Goal: Information Seeking & Learning: Learn about a topic

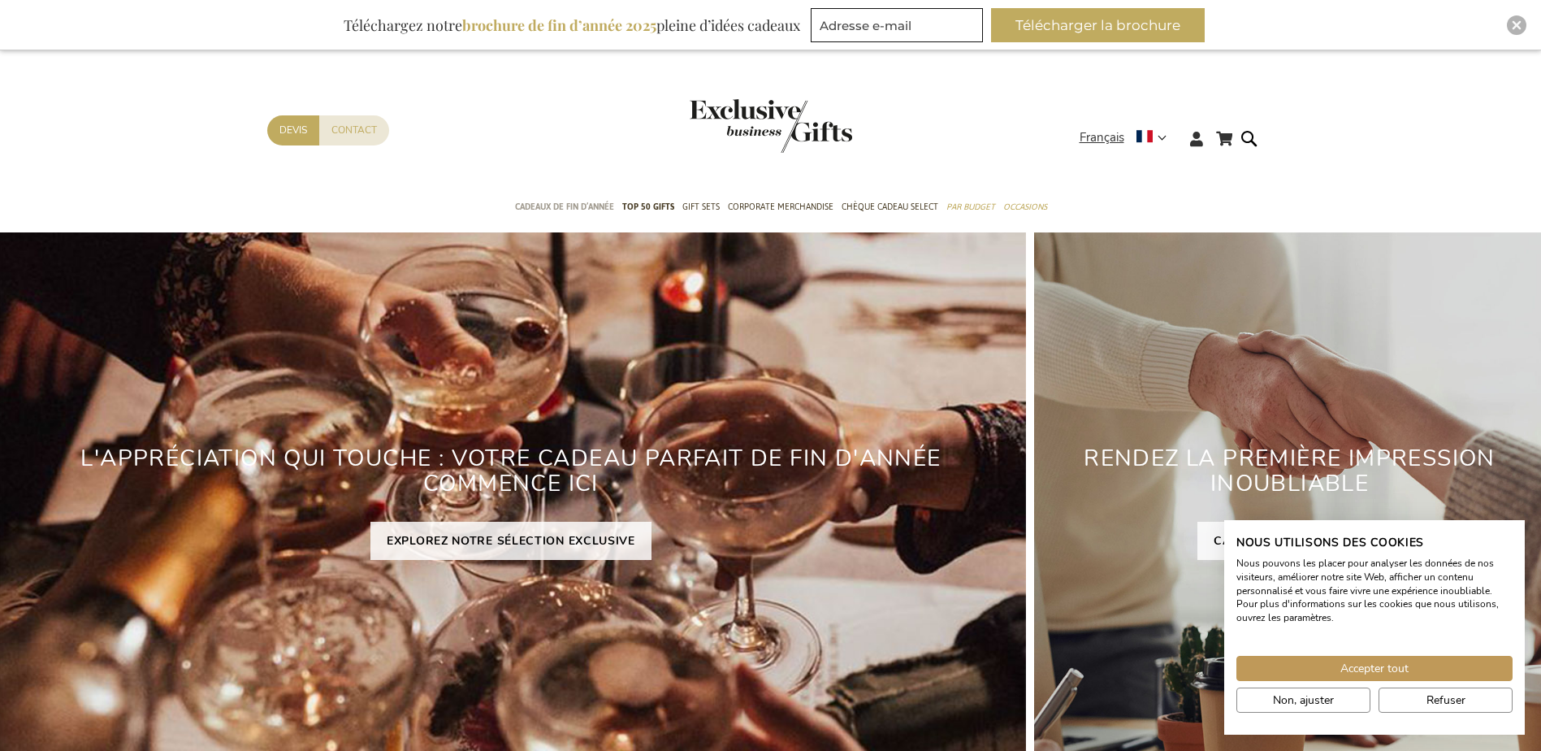
click at [591, 213] on span "Cadeaux de fin d’année" at bounding box center [564, 206] width 99 height 17
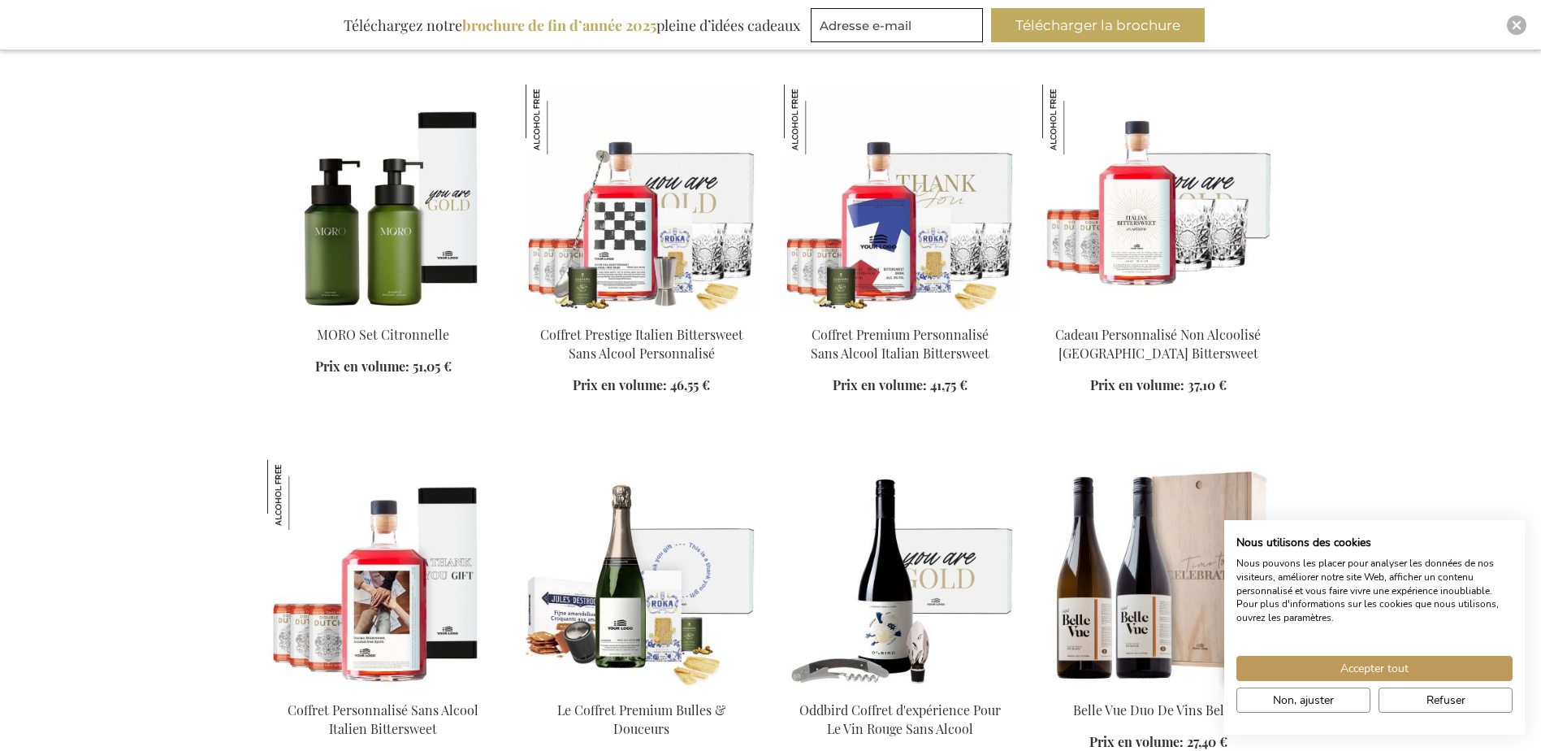
scroll to position [2275, 0]
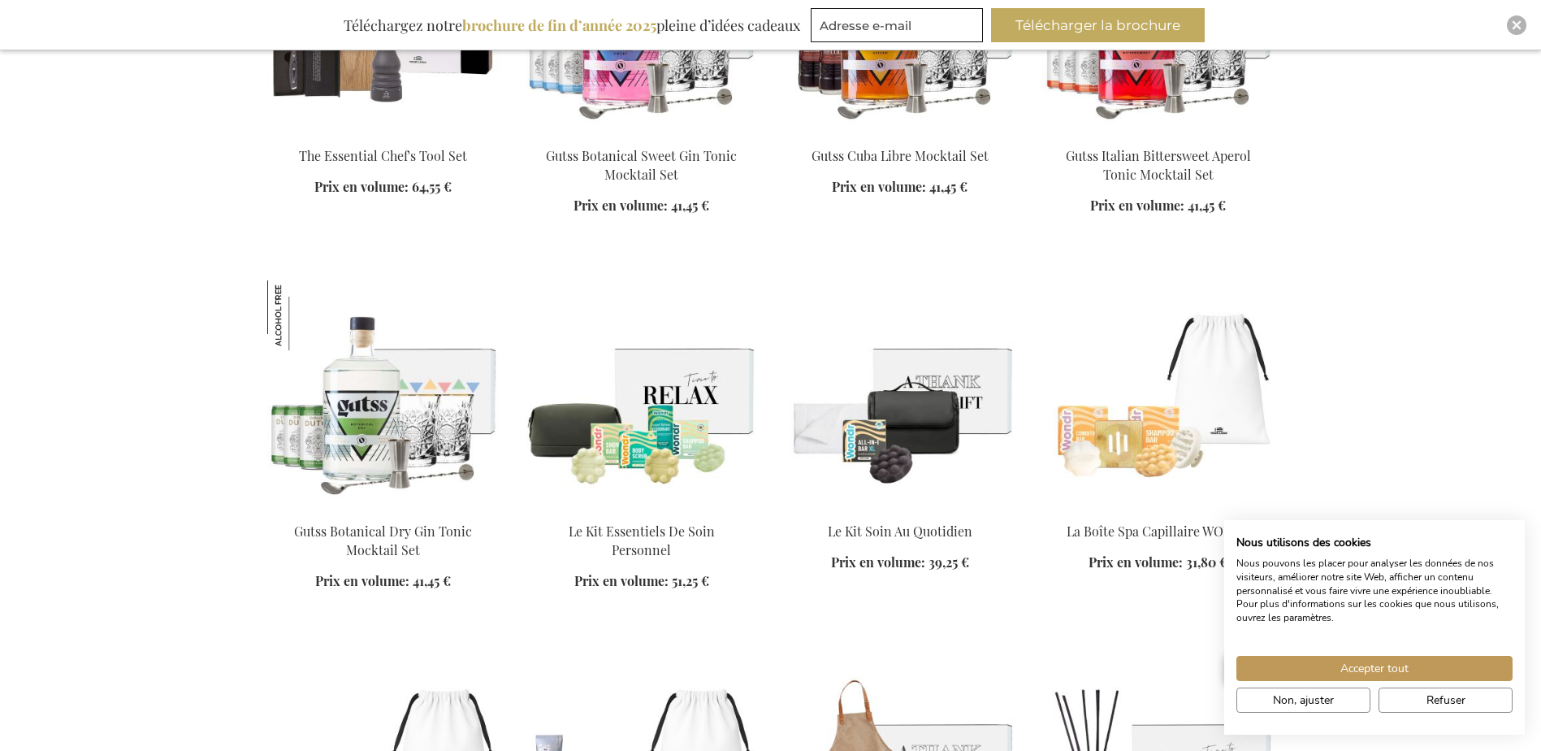
scroll to position [4062, 0]
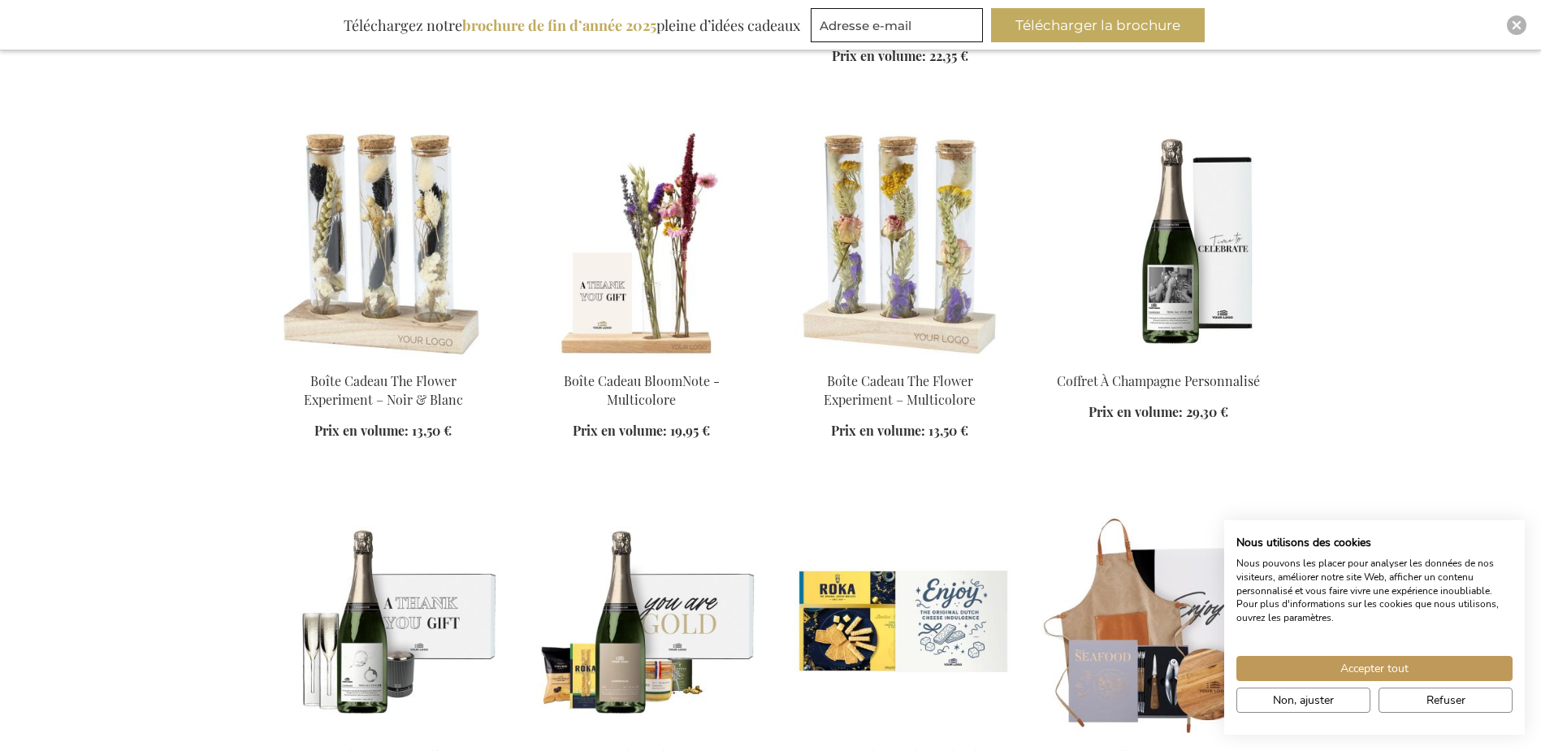
scroll to position [5606, 0]
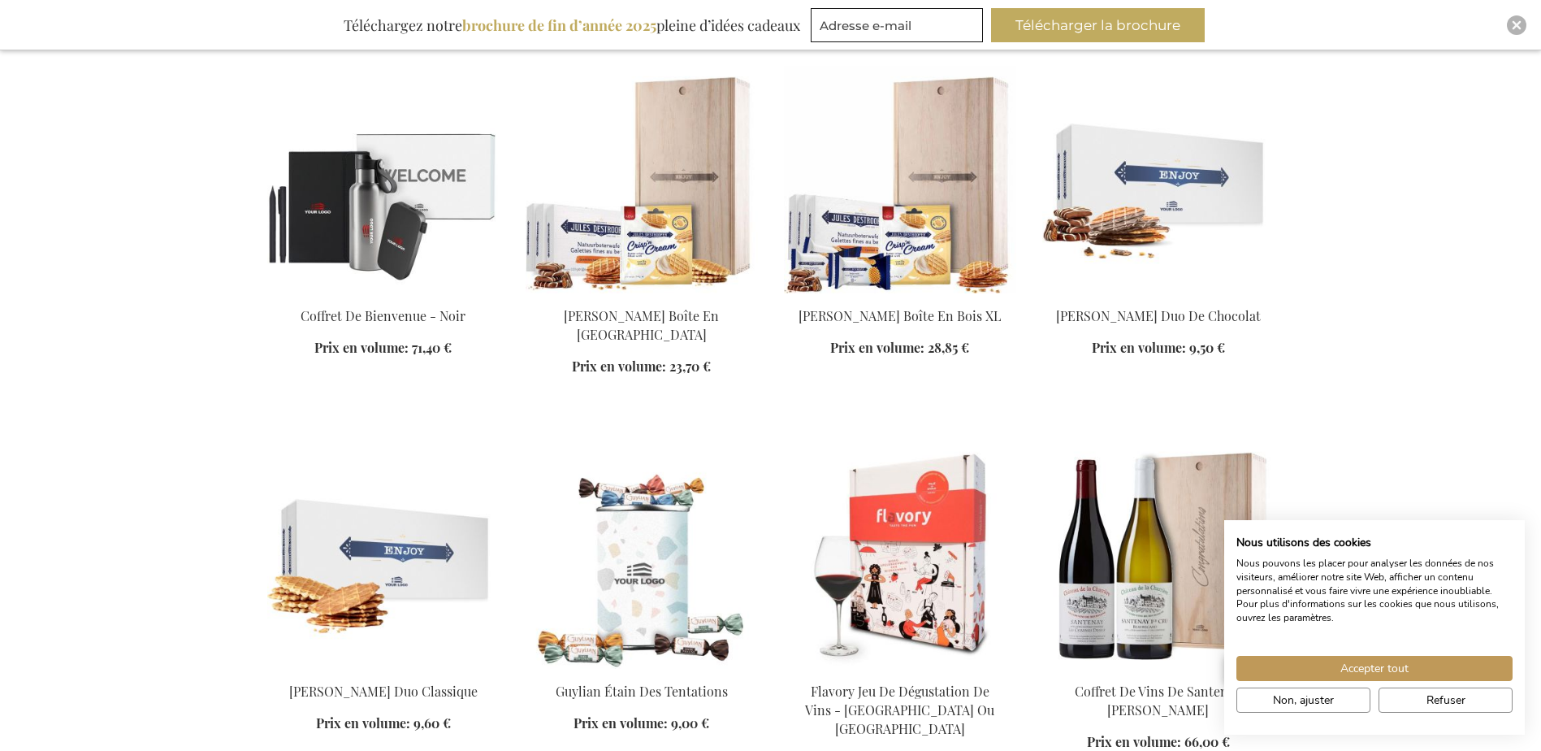
scroll to position [6825, 0]
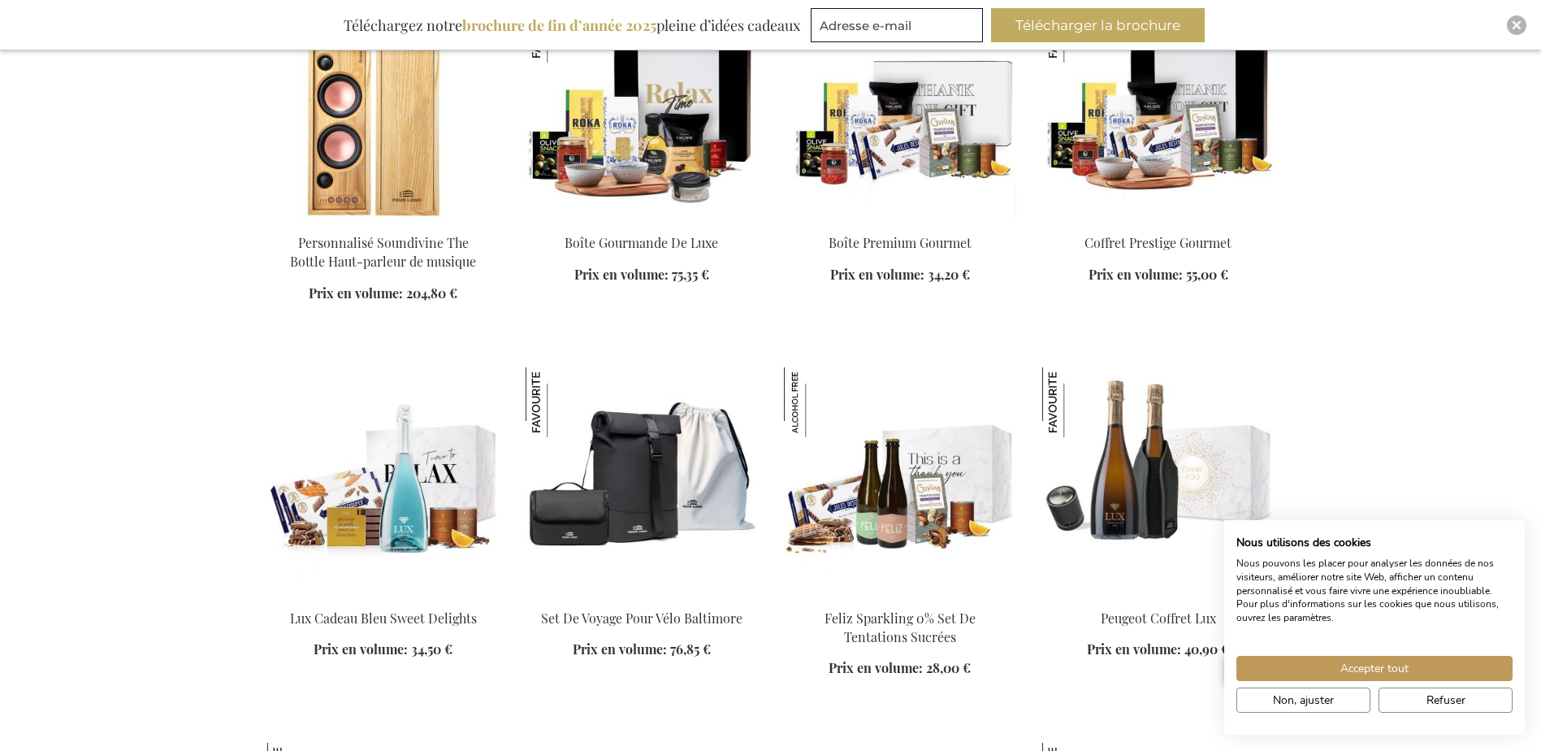
scroll to position [9831, 0]
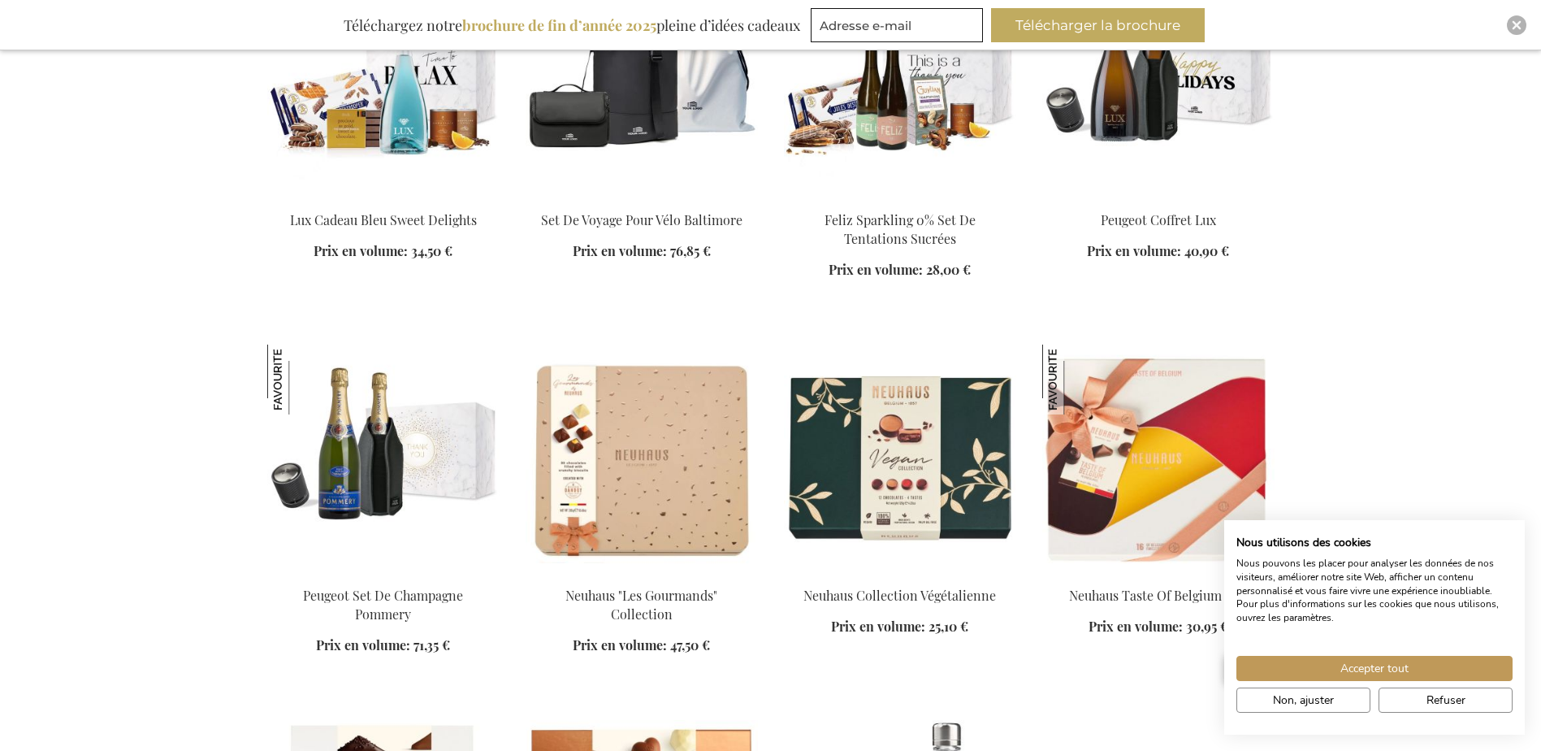
scroll to position [10237, 0]
